Goal: Information Seeking & Learning: Check status

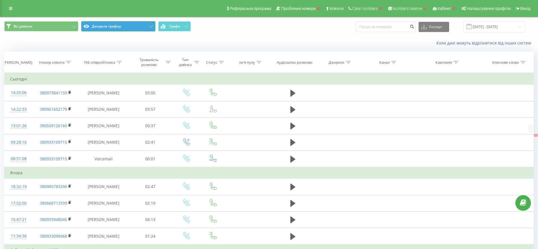
click at [118, 24] on button "Джерела трафіку" at bounding box center [118, 26] width 74 height 10
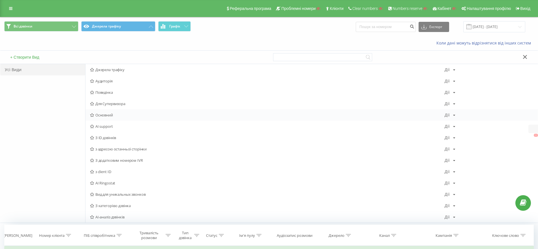
click at [111, 114] on span "Основний" at bounding box center [267, 115] width 355 height 4
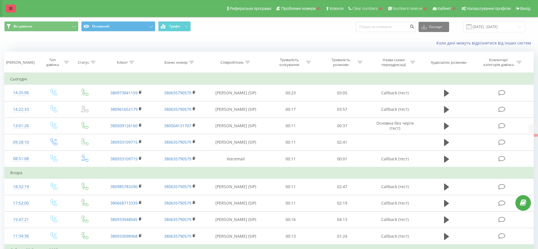
click at [13, 6] on link at bounding box center [11, 9] width 10 height 8
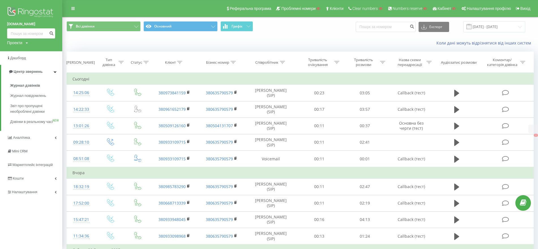
click at [14, 43] on div "Проекти" at bounding box center [14, 43] width 15 height 6
click at [14, 51] on input "text" at bounding box center [23, 51] width 28 height 8
paste input "[DOMAIN_NAME]"
type input "[DOMAIN_NAME]"
click at [49, 52] on link "Пошук" at bounding box center [45, 51] width 17 height 8
